Goal: Information Seeking & Learning: Learn about a topic

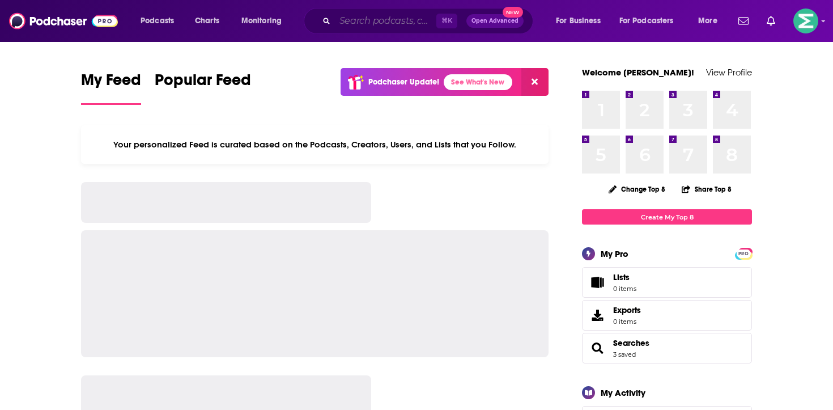
click at [359, 19] on input "Search podcasts, credits, & more..." at bounding box center [385, 21] width 101 height 18
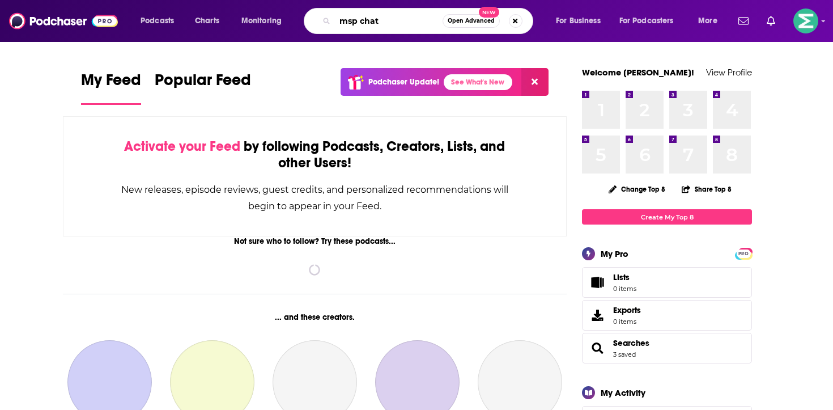
type input "msp chat"
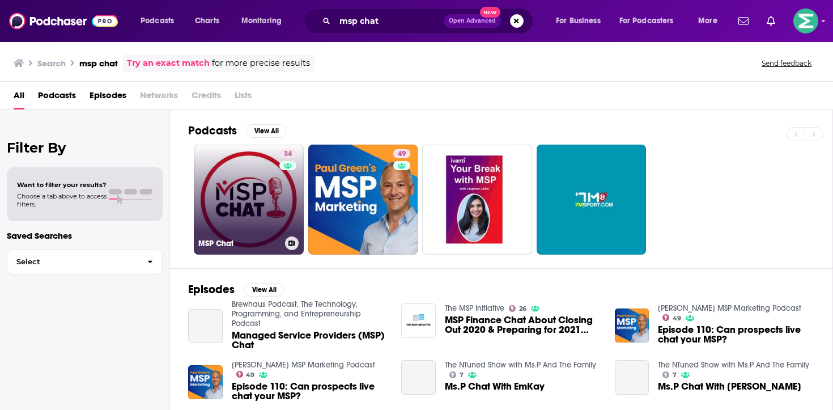
click at [257, 200] on link "34 MSP Chat" at bounding box center [249, 200] width 110 height 110
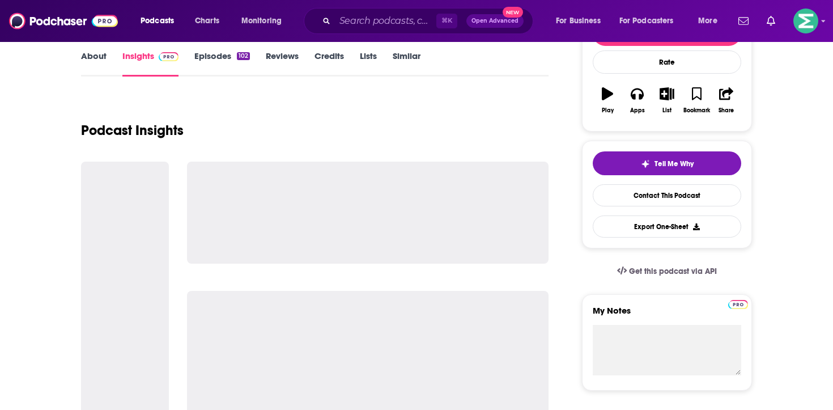
scroll to position [166, 0]
